Goal: Find specific page/section: Find specific page/section

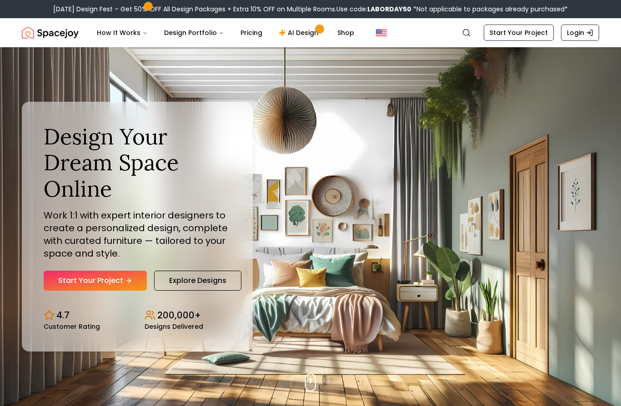
click at [586, 33] on icon "Global" at bounding box center [589, 32] width 7 height 7
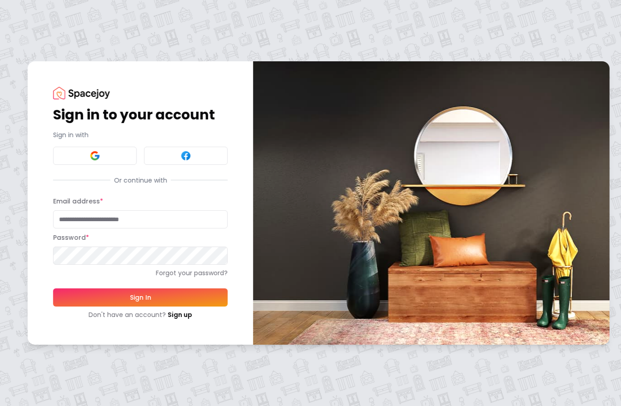
click at [578, 33] on div "Sign in to your account Sign in with Or continue with Email address * Password …" at bounding box center [310, 203] width 621 height 406
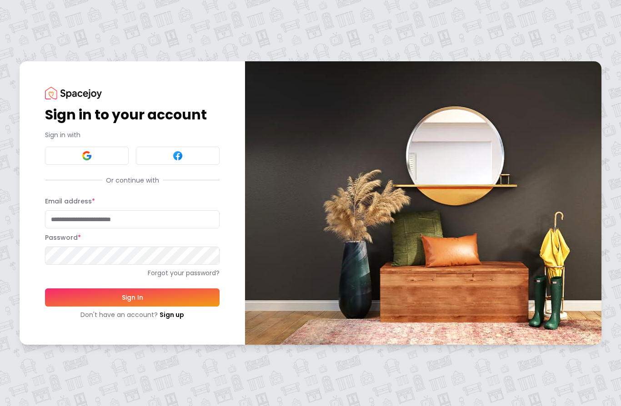
click at [145, 223] on input "Email address *" at bounding box center [132, 219] width 175 height 18
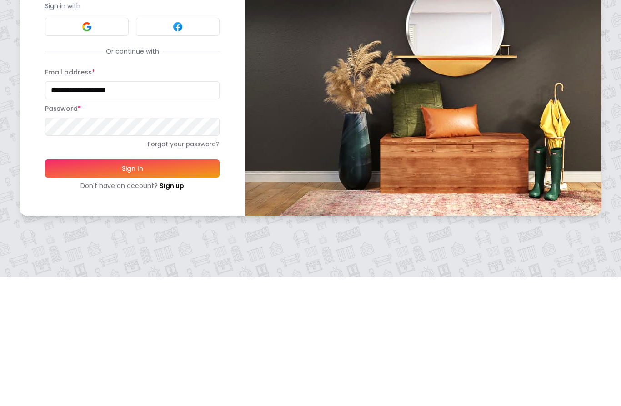
type input "**********"
click at [120, 289] on button "Sign In" at bounding box center [132, 298] width 175 height 18
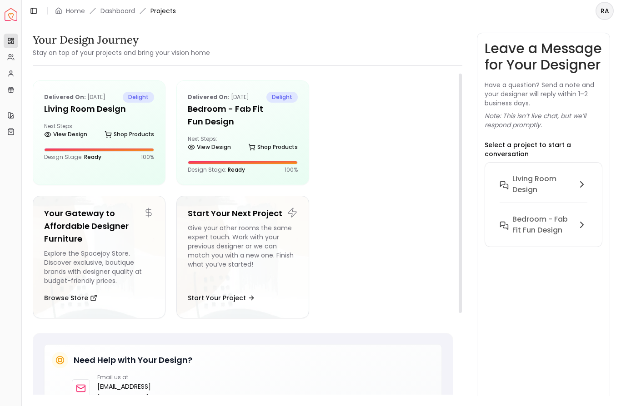
click at [125, 151] on div at bounding box center [99, 150] width 110 height 4
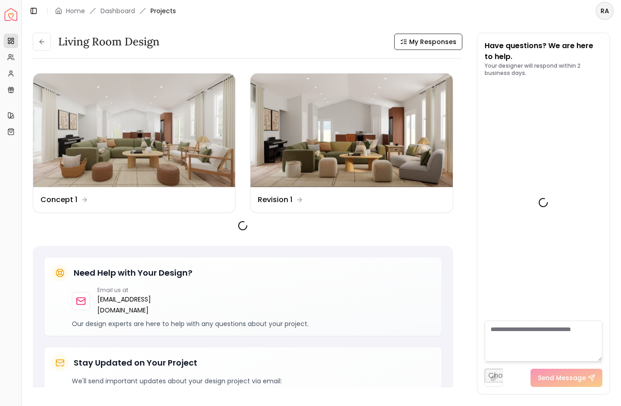
scroll to position [1551, 0]
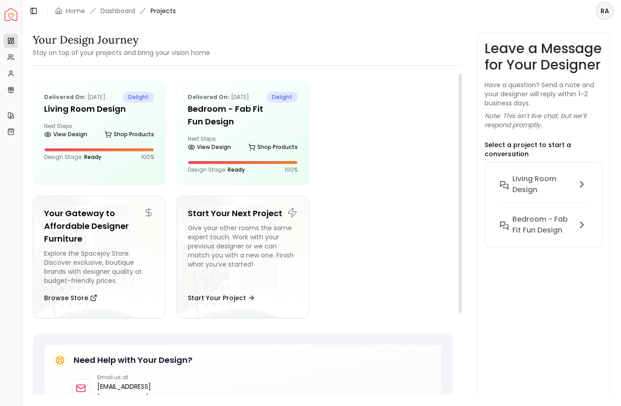
click at [244, 126] on h5 "Bedroom - Fab Fit Fun Design" at bounding box center [243, 115] width 110 height 25
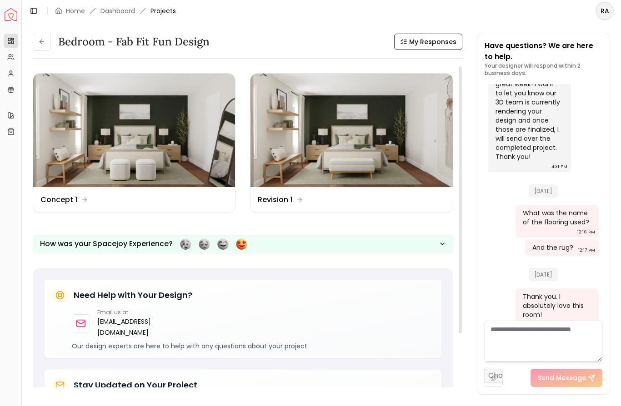
click at [333, 181] on img at bounding box center [351, 131] width 202 height 114
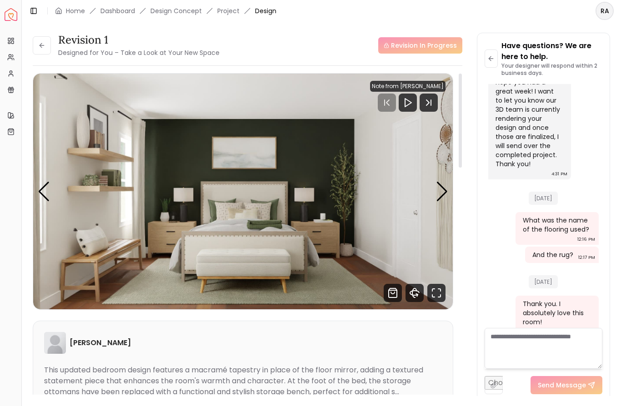
click at [444, 192] on div "Next slide" at bounding box center [442, 192] width 12 height 20
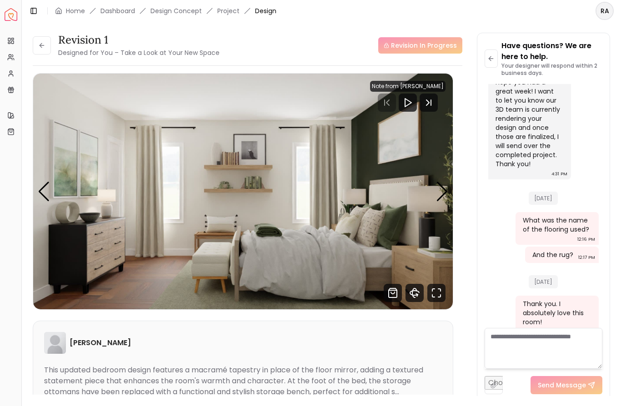
click at [443, 198] on div "Next slide" at bounding box center [442, 192] width 12 height 20
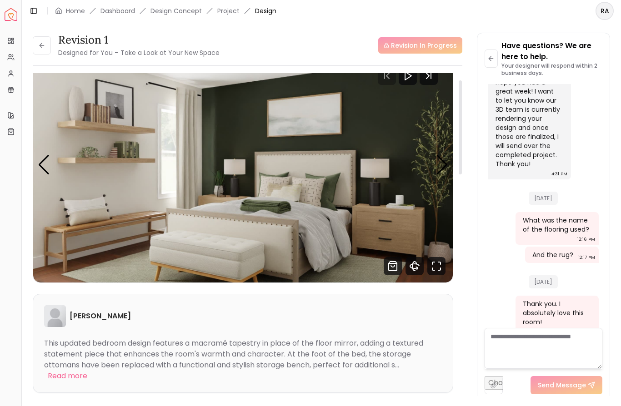
scroll to position [28, 0]
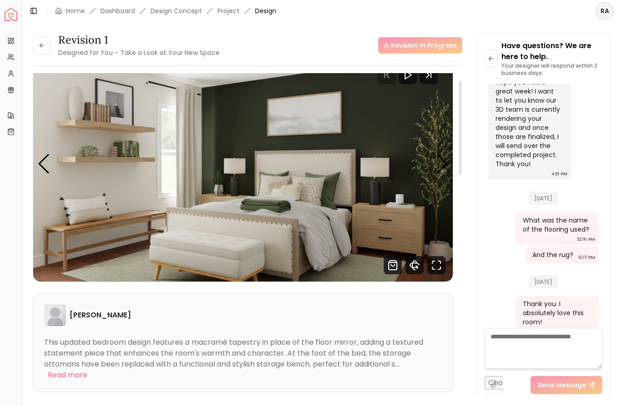
click at [434, 158] on img "3 / 3" at bounding box center [242, 164] width 419 height 236
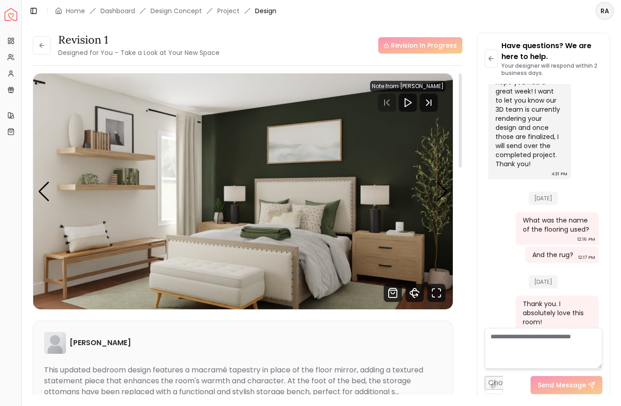
scroll to position [0, 0]
click at [430, 200] on img "3 / 3" at bounding box center [242, 192] width 419 height 236
click at [442, 196] on div "Next slide" at bounding box center [442, 192] width 12 height 20
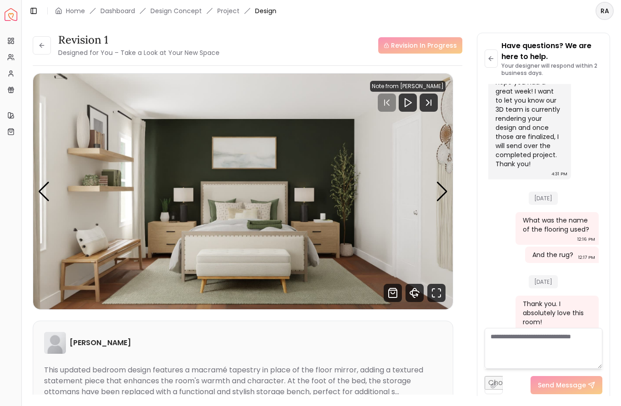
click at [439, 197] on div "Next slide" at bounding box center [442, 192] width 12 height 20
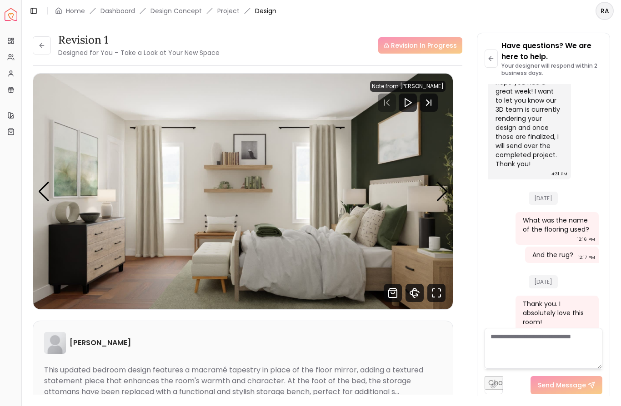
click at [439, 192] on div "Next slide" at bounding box center [442, 192] width 12 height 20
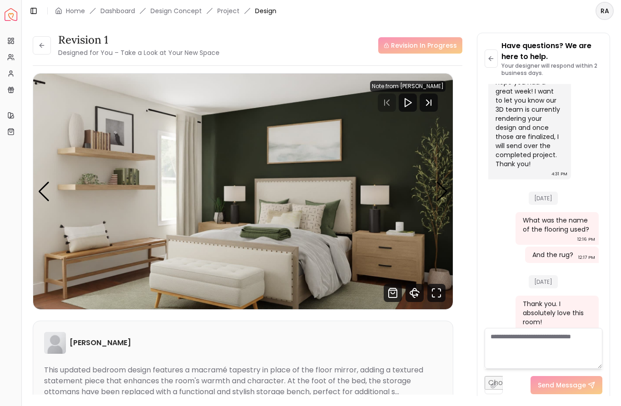
click at [440, 193] on div "Next slide" at bounding box center [442, 192] width 12 height 20
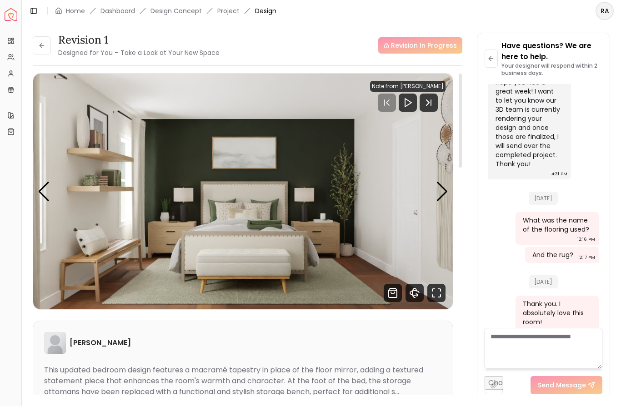
scroll to position [373, 0]
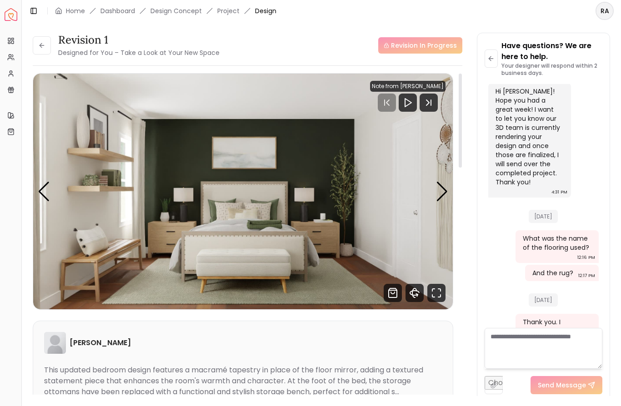
click at [442, 191] on div "Next slide" at bounding box center [442, 192] width 12 height 20
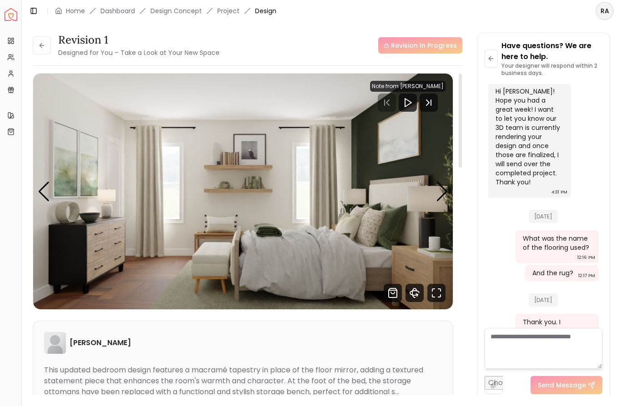
click at [43, 191] on div "Previous slide" at bounding box center [44, 192] width 12 height 20
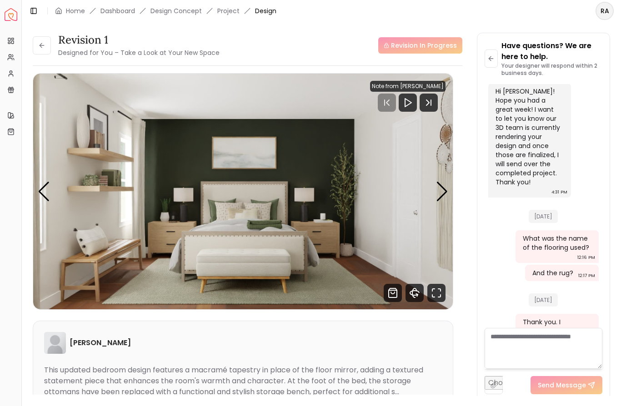
click at [44, 194] on div "Previous slide" at bounding box center [44, 192] width 12 height 20
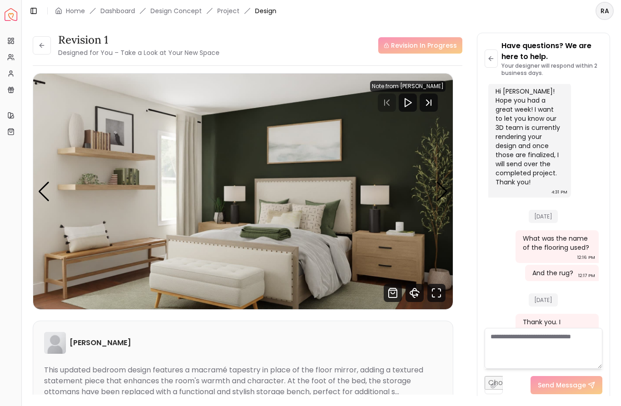
click at [45, 191] on div "Previous slide" at bounding box center [44, 192] width 12 height 20
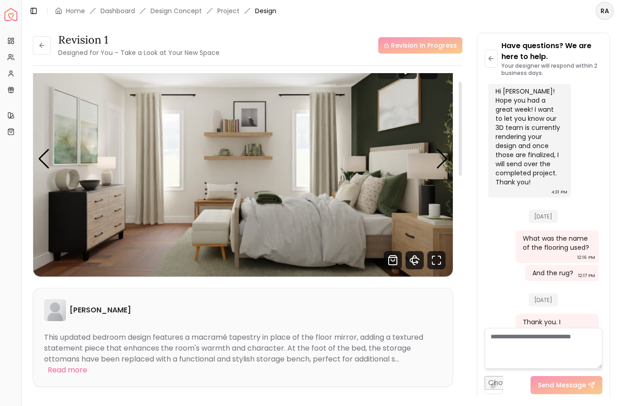
scroll to position [34, 0]
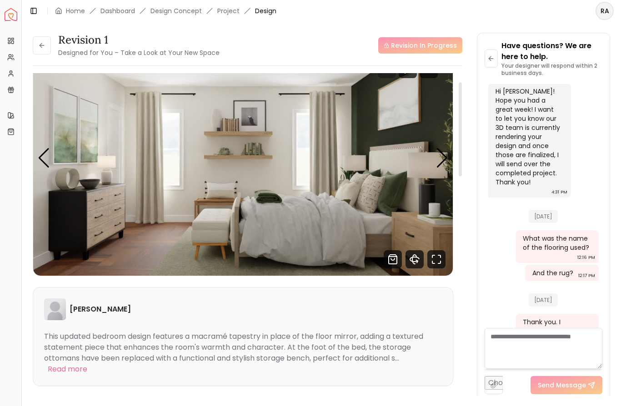
click at [41, 157] on div "Previous slide" at bounding box center [44, 158] width 12 height 20
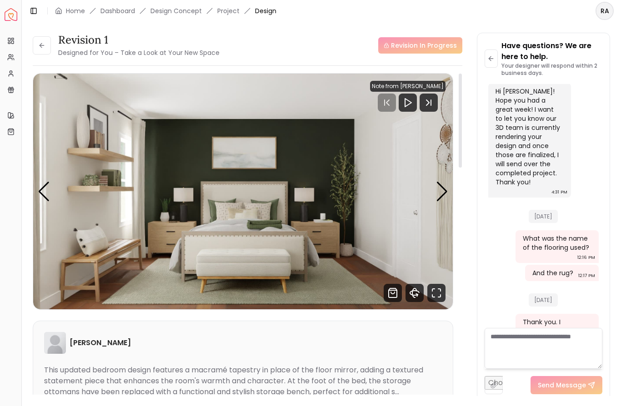
scroll to position [0, 0]
click at [39, 195] on div "Previous slide" at bounding box center [44, 192] width 12 height 20
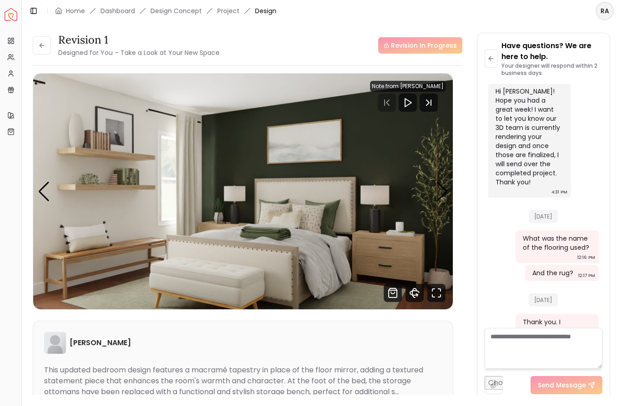
click at [41, 190] on div "Previous slide" at bounding box center [44, 192] width 12 height 20
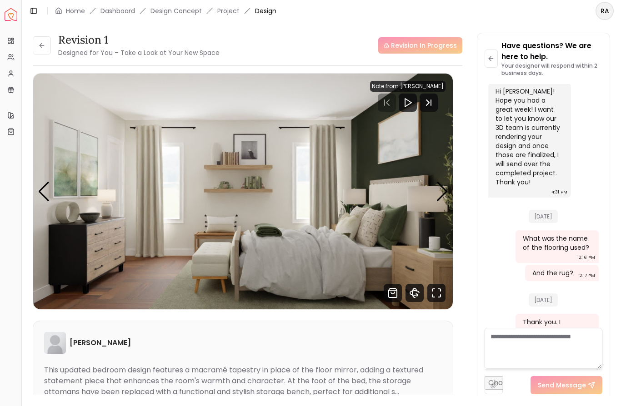
click at [40, 194] on div "Previous slide" at bounding box center [44, 192] width 12 height 20
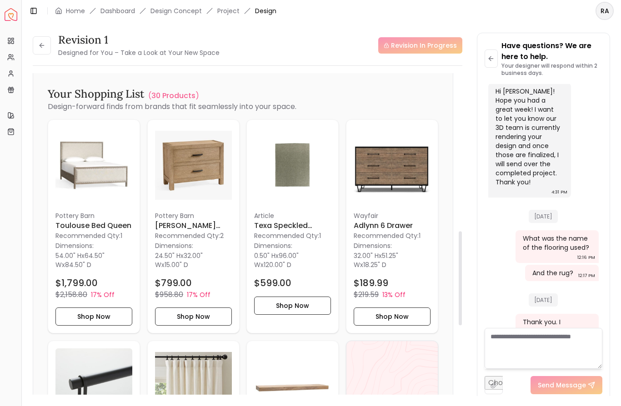
scroll to position [604, 0]
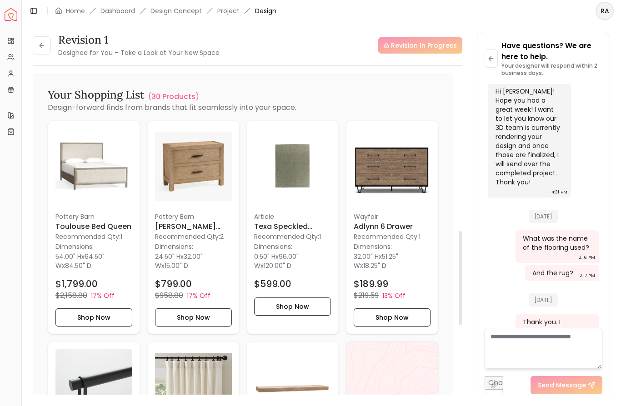
click at [266, 226] on h6 "Texa Speckled Green Rug-8'x10'" at bounding box center [292, 226] width 77 height 11
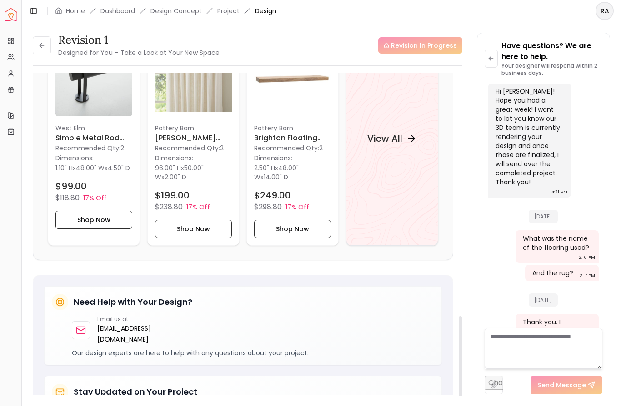
scroll to position [937, 0]
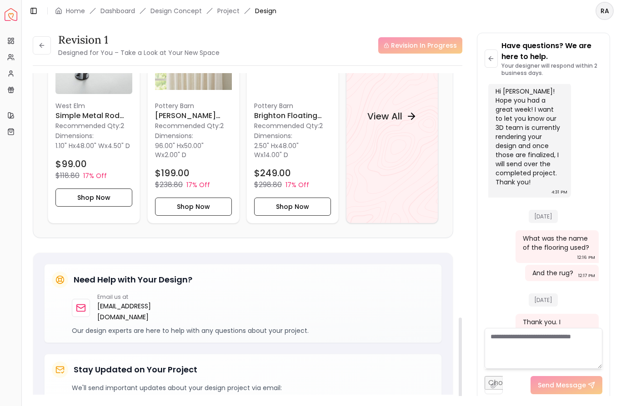
click at [397, 119] on h4 "View All" at bounding box center [384, 116] width 35 height 13
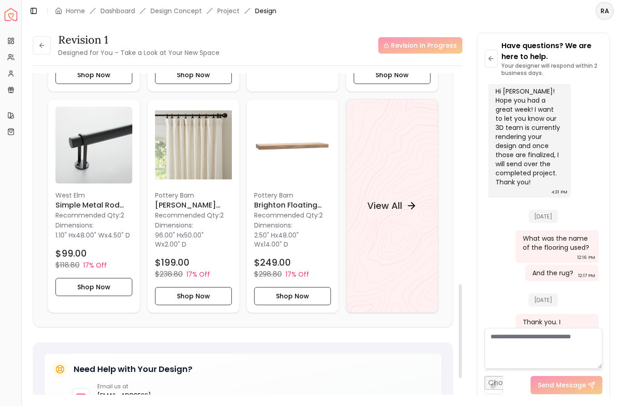
scroll to position [858, 0]
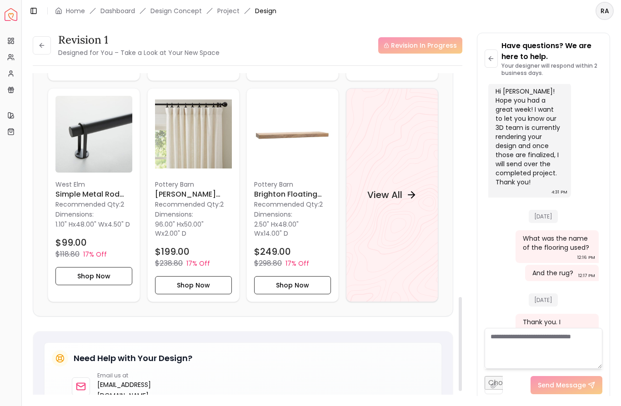
click at [395, 195] on h4 "View All" at bounding box center [384, 195] width 35 height 13
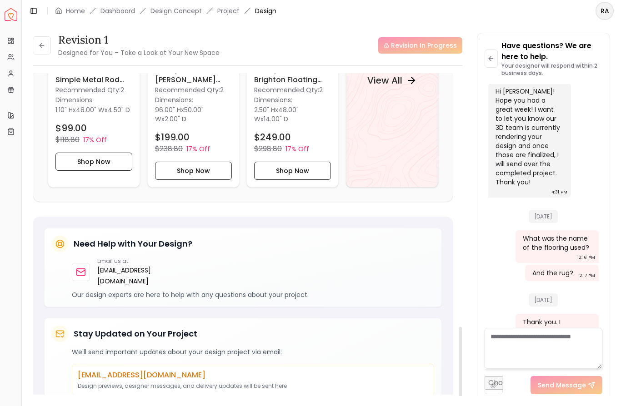
scroll to position [972, 0]
click at [371, 96] on div "View All" at bounding box center [392, 81] width 92 height 214
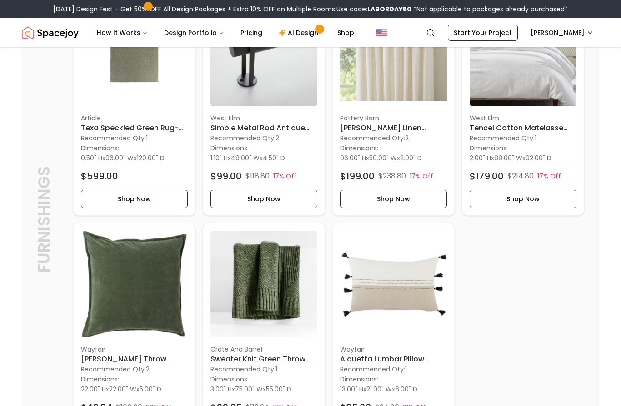
scroll to position [781, 0]
